Goal: Task Accomplishment & Management: Complete application form

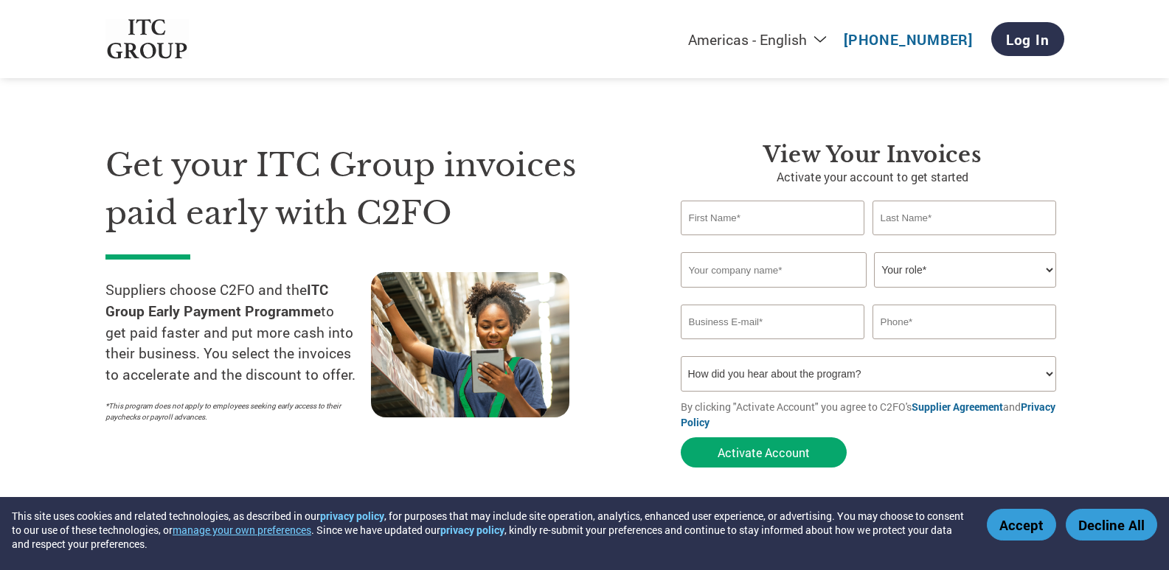
select select "en-[GEOGRAPHIC_DATA]"
click at [1018, 534] on button "Accept" at bounding box center [1021, 525] width 69 height 32
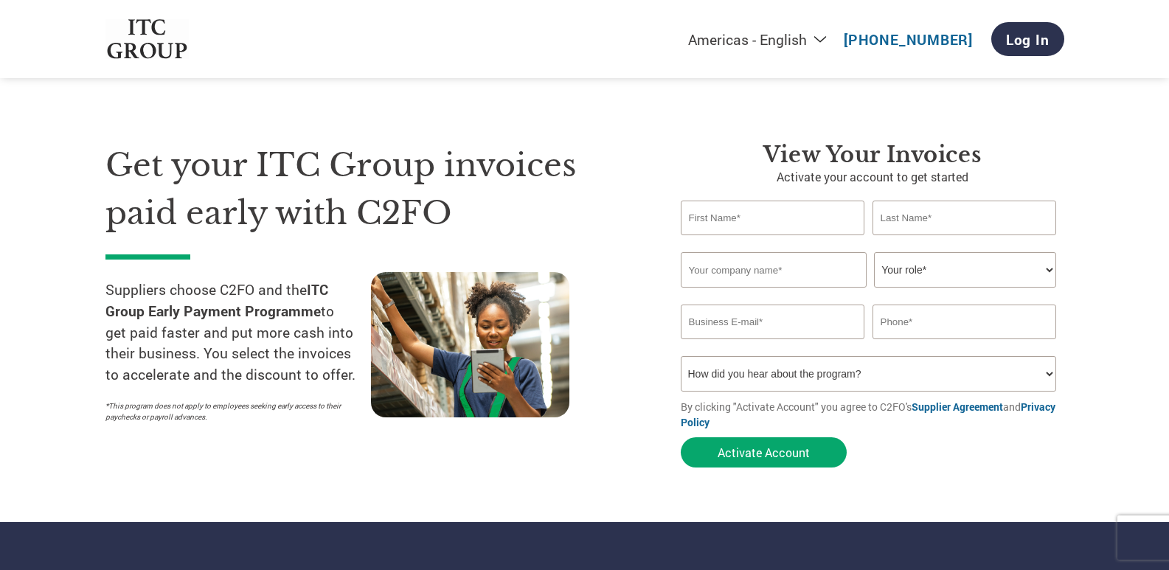
click at [1042, 373] on select "How did you hear about the program? Received a letter Email Social Media Online…" at bounding box center [869, 373] width 376 height 35
click at [1073, 401] on section "Get your ITC Group invoices paid early with C2FO Suppliers choose C2FO and the …" at bounding box center [584, 290] width 1169 height 463
click at [829, 218] on input "text" at bounding box center [773, 218] width 184 height 35
type input "[PERSON_NAME]"
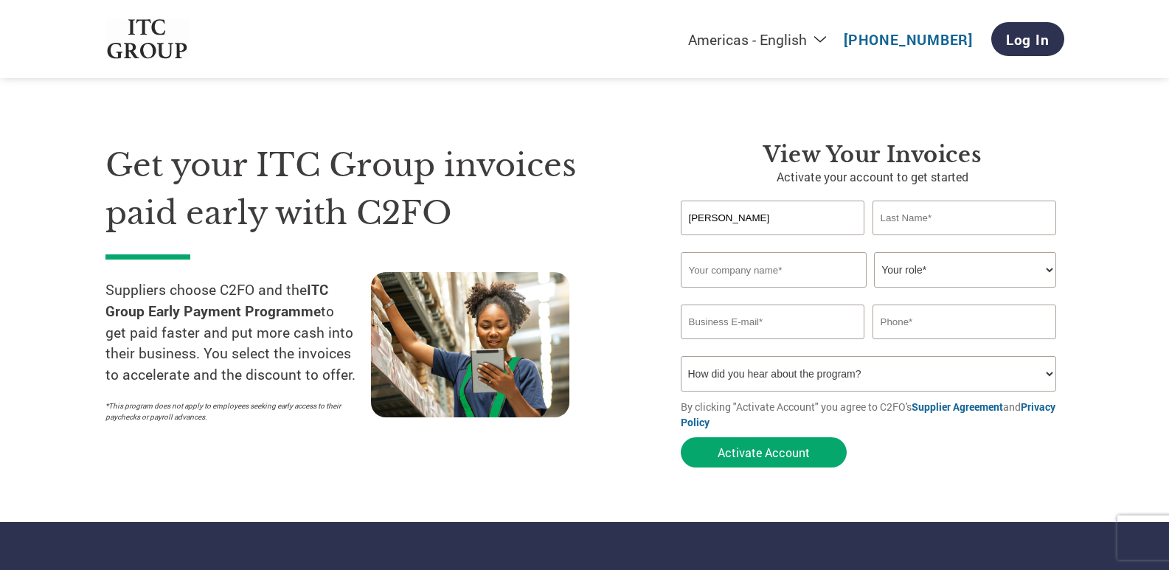
click at [918, 221] on input "text" at bounding box center [965, 218] width 184 height 35
type input "N"
type input "[PERSON_NAME]"
click at [792, 272] on input "text" at bounding box center [774, 269] width 186 height 35
type input "chennai tools & hardware"
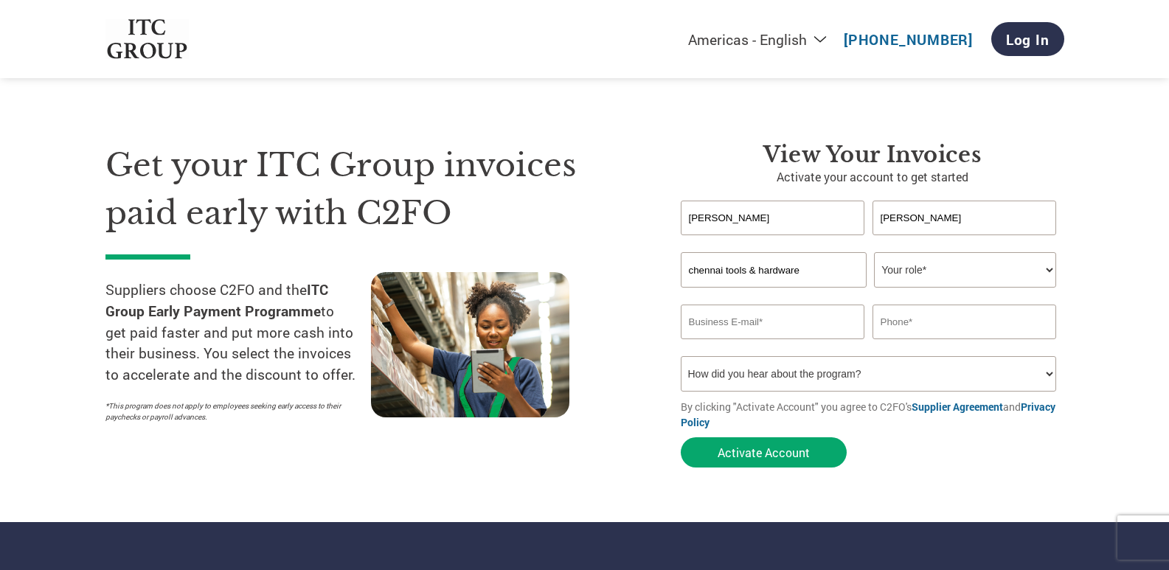
click at [943, 272] on select "Your role* CFO Controller Credit Manager Finance Director Treasurer CEO Preside…" at bounding box center [965, 269] width 182 height 35
select select "OWNER_FOUNDER"
click at [874, 252] on select "Your role* CFO Controller Credit Manager Finance Director Treasurer CEO Preside…" at bounding box center [965, 269] width 182 height 35
click at [790, 325] on input "email" at bounding box center [773, 322] width 184 height 35
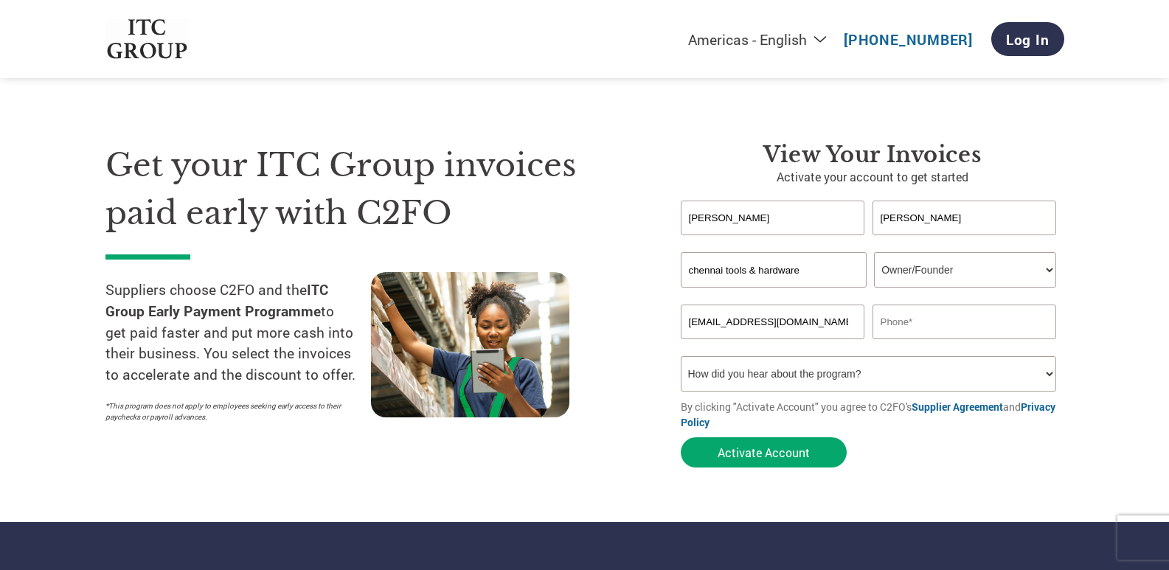
type input "[EMAIL_ADDRESS][DOMAIN_NAME]"
click at [938, 316] on input "text" at bounding box center [965, 322] width 184 height 35
type input "9840968078"
click at [820, 375] on select "How did you hear about the program? Received a letter Email Social Media Online…" at bounding box center [869, 373] width 376 height 35
select select "Email"
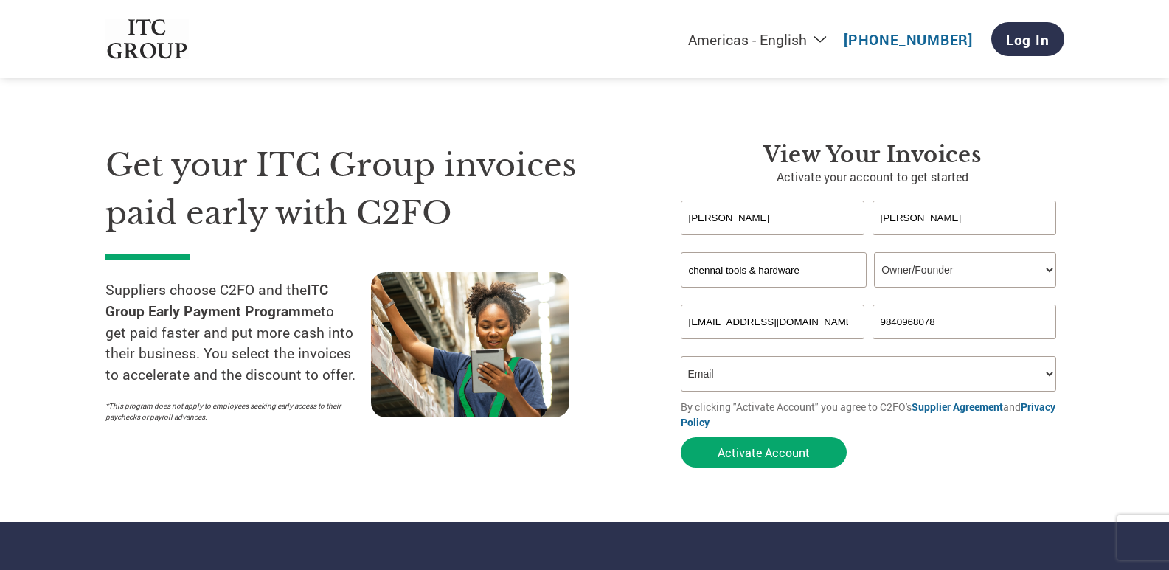
click at [681, 356] on select "How did you hear about the program? Received a letter Email Social Media Online…" at bounding box center [869, 373] width 376 height 35
click at [810, 457] on button "Activate Account" at bounding box center [764, 452] width 166 height 30
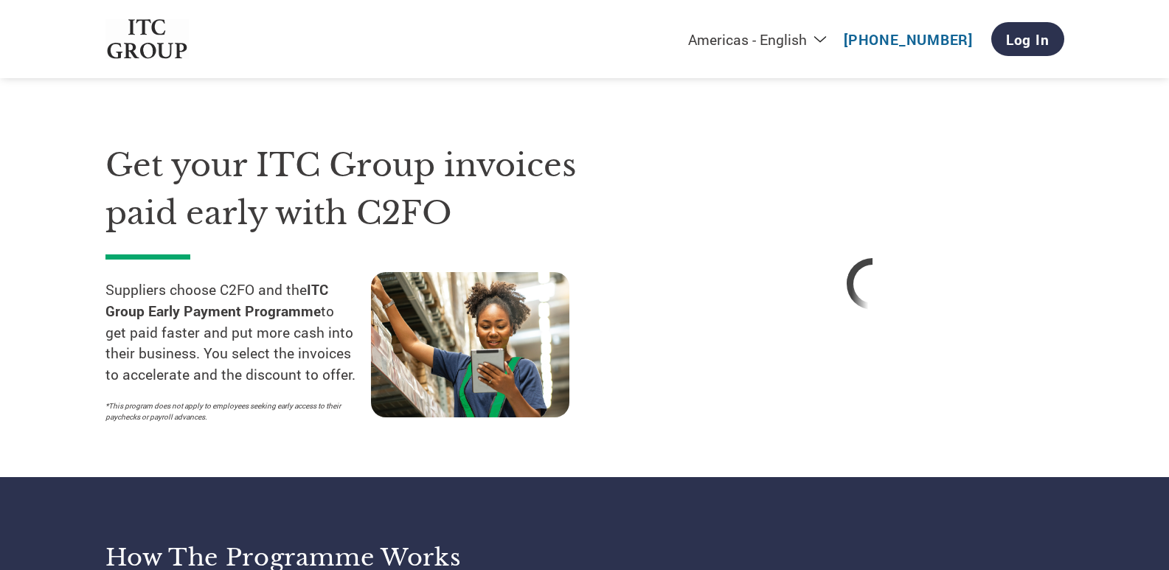
select select "en-[GEOGRAPHIC_DATA]"
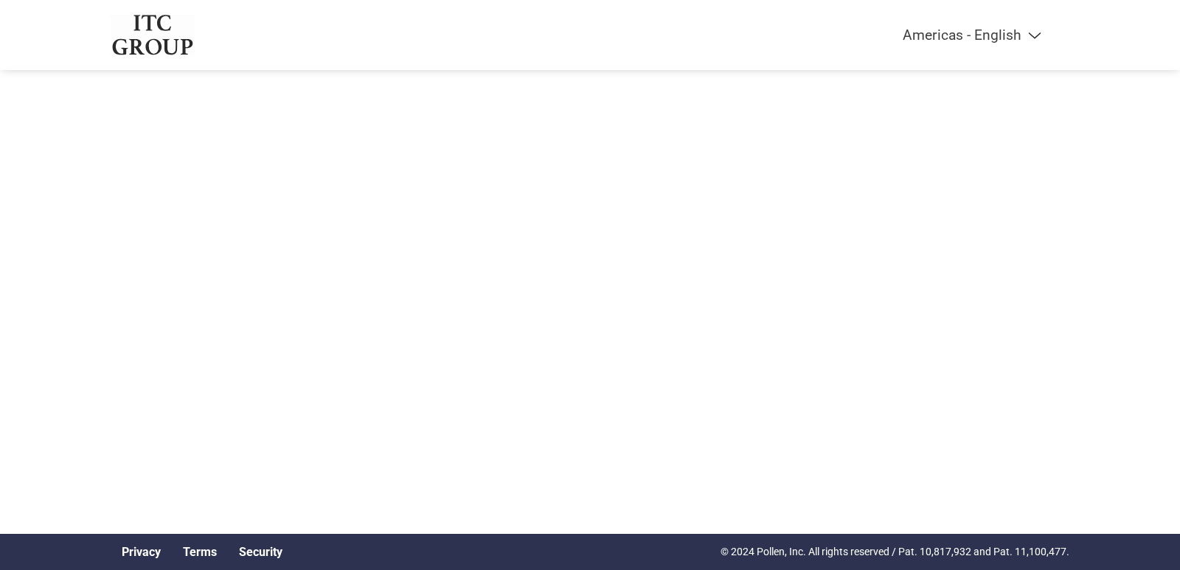
select select "en-[GEOGRAPHIC_DATA]"
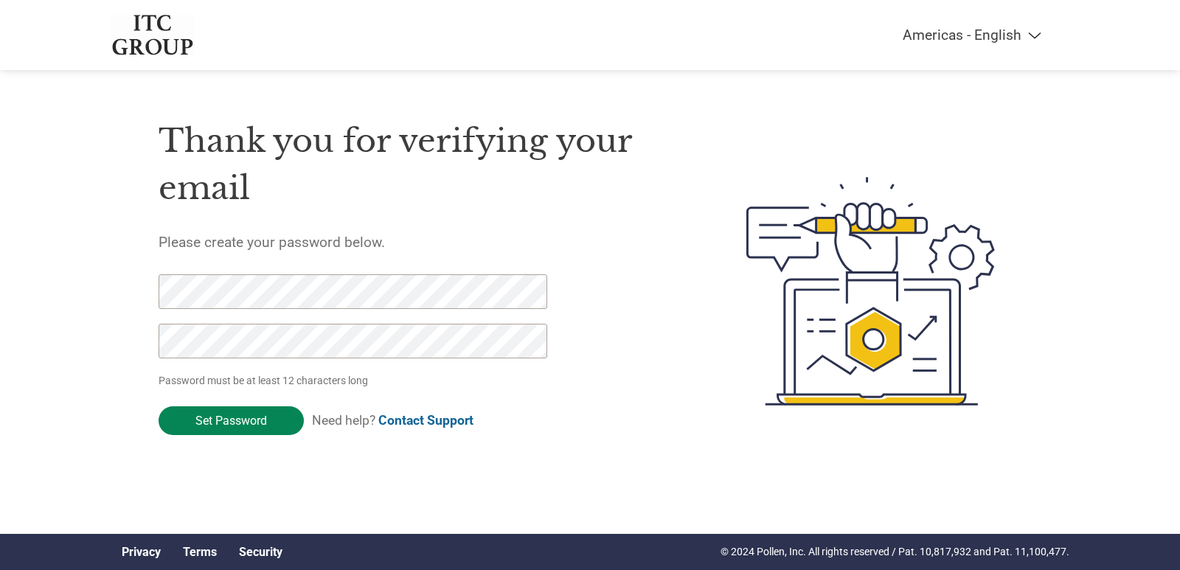
click at [248, 422] on input "Set Password" at bounding box center [231, 420] width 145 height 29
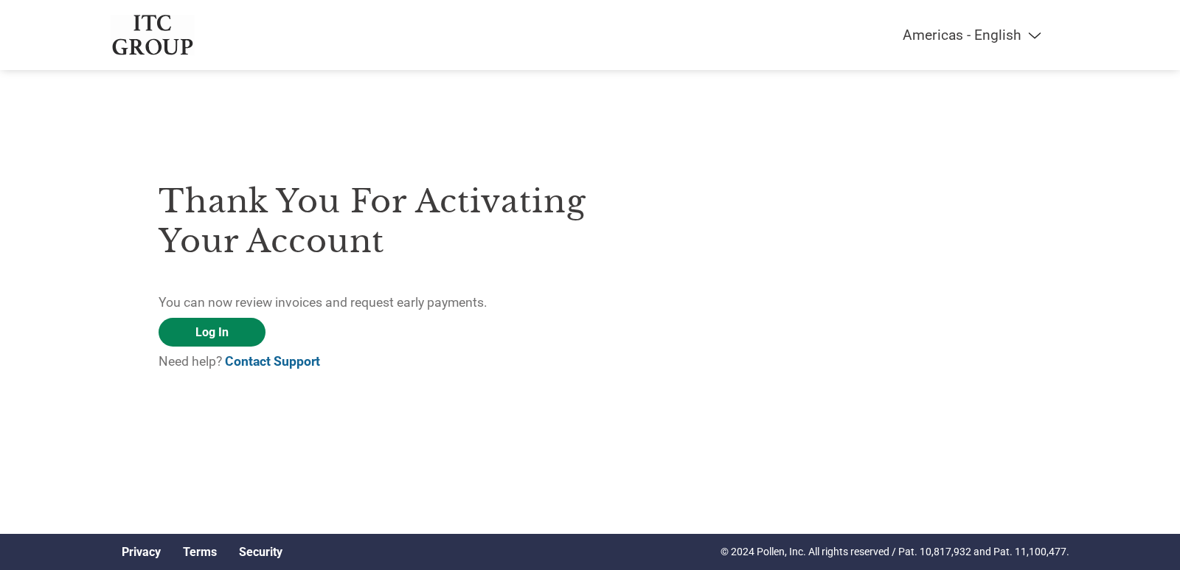
click at [218, 328] on link "Log In" at bounding box center [212, 332] width 107 height 29
